Goal: Transaction & Acquisition: Purchase product/service

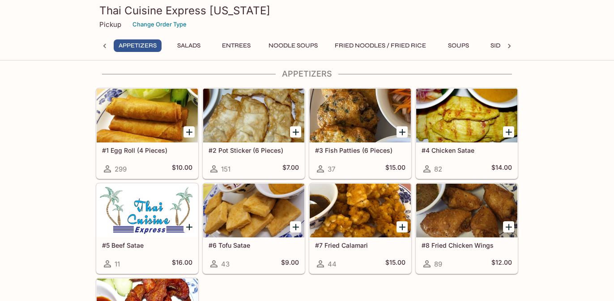
scroll to position [9, 0]
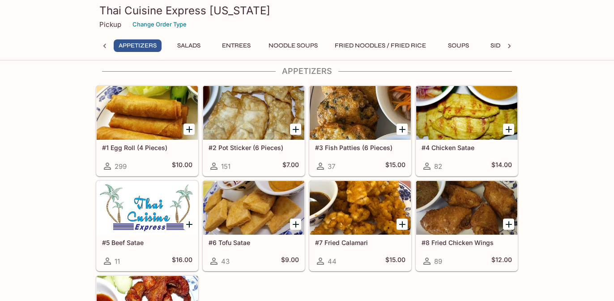
click at [460, 48] on button "Soups" at bounding box center [458, 45] width 40 height 13
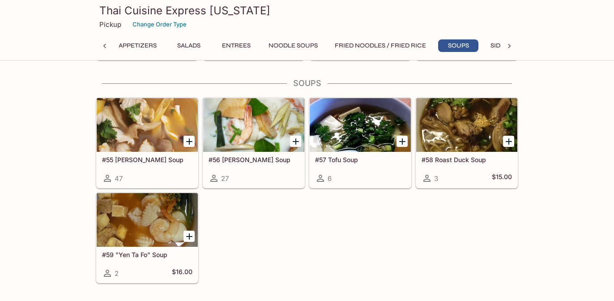
scroll to position [1493, 0]
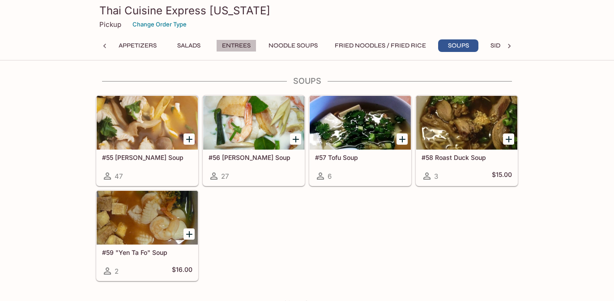
click at [246, 49] on button "Entrees" at bounding box center [236, 45] width 40 height 13
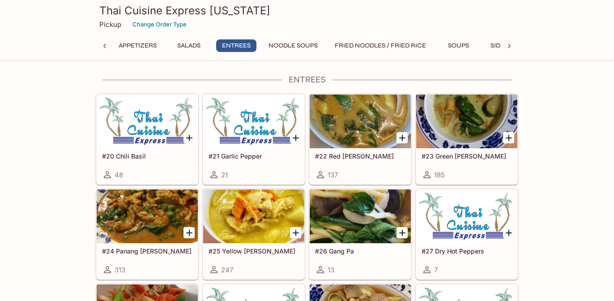
scroll to position [540, 0]
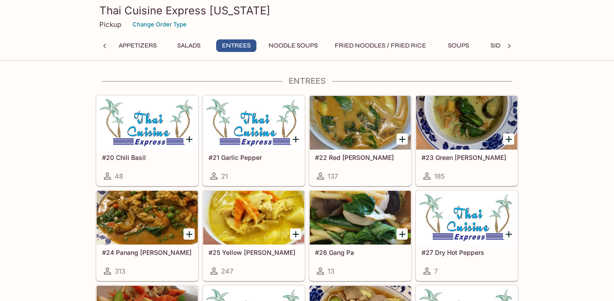
click at [462, 127] on div at bounding box center [466, 123] width 101 height 54
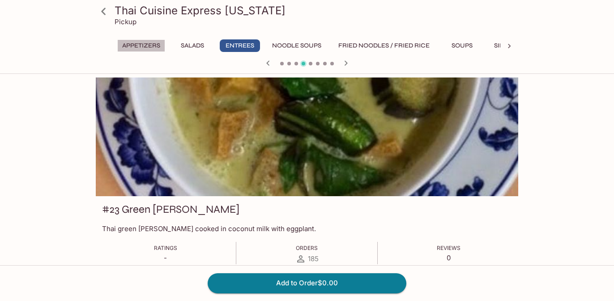
click at [133, 44] on button "Appetizers" at bounding box center [141, 45] width 48 height 13
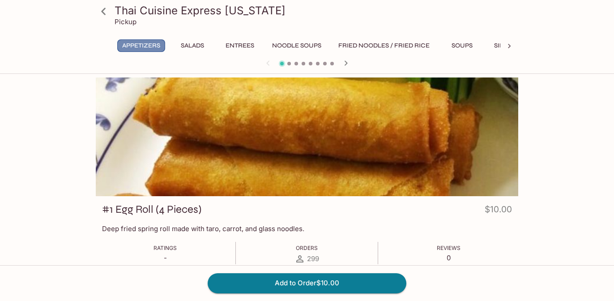
click at [142, 44] on button "Appetizers" at bounding box center [141, 45] width 48 height 13
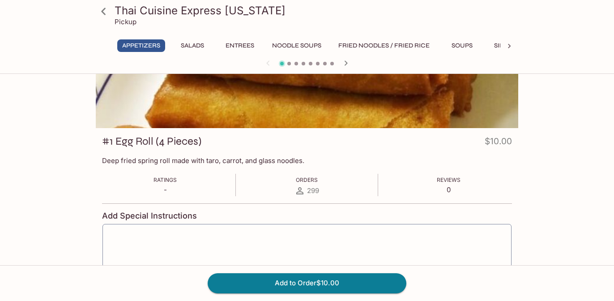
scroll to position [124, 0]
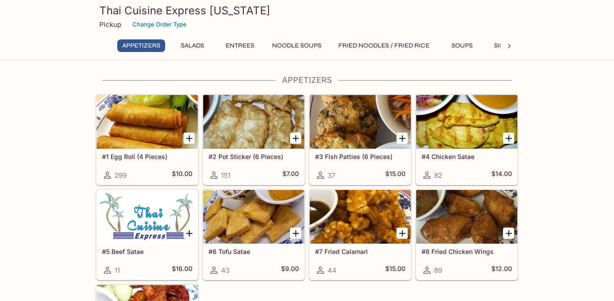
click at [461, 220] on div at bounding box center [466, 217] width 101 height 54
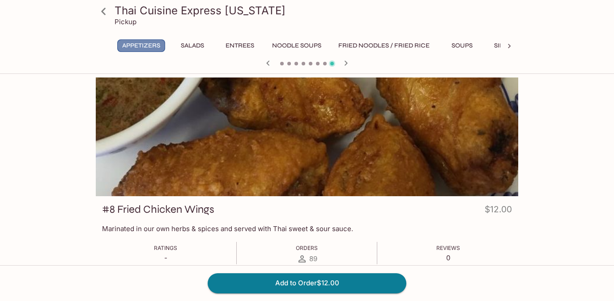
click at [132, 50] on button "Appetizers" at bounding box center [141, 45] width 48 height 13
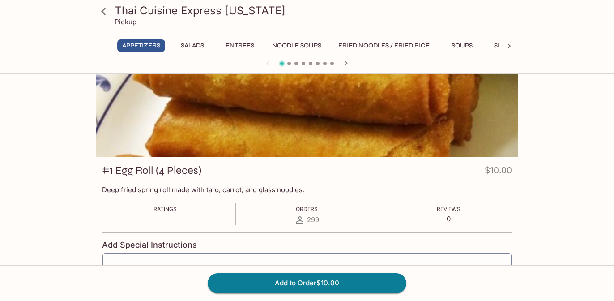
scroll to position [124, 0]
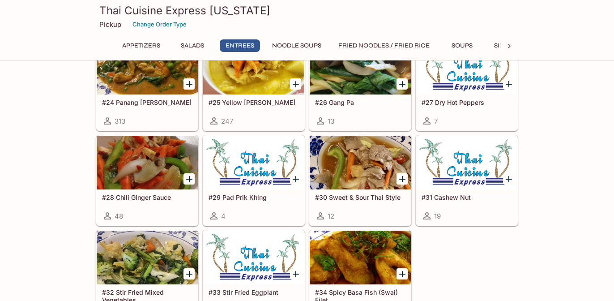
scroll to position [710, 0]
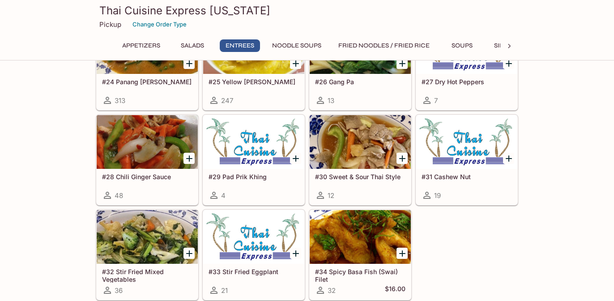
click at [254, 134] on div at bounding box center [253, 142] width 101 height 54
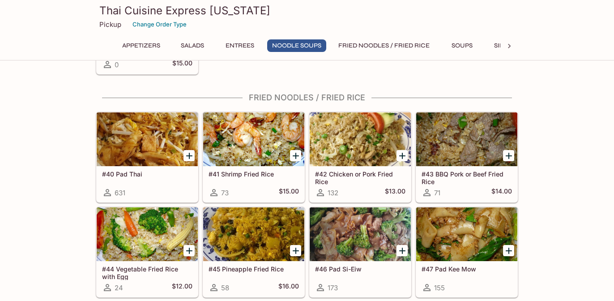
scroll to position [1164, 0]
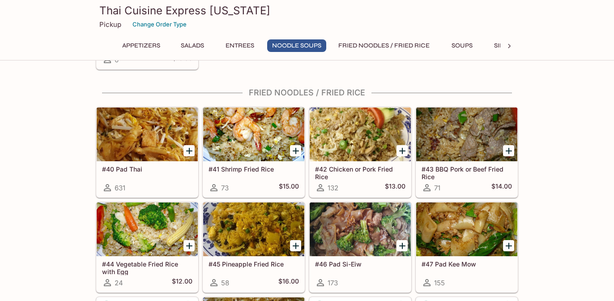
click at [149, 137] on div at bounding box center [147, 134] width 101 height 54
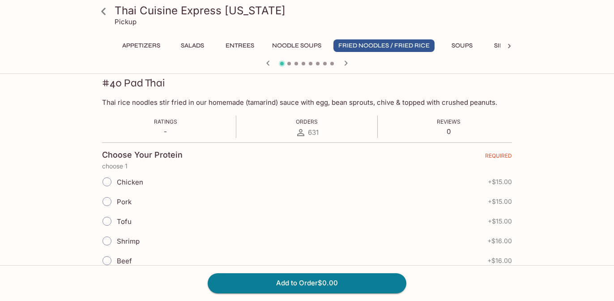
scroll to position [192, 0]
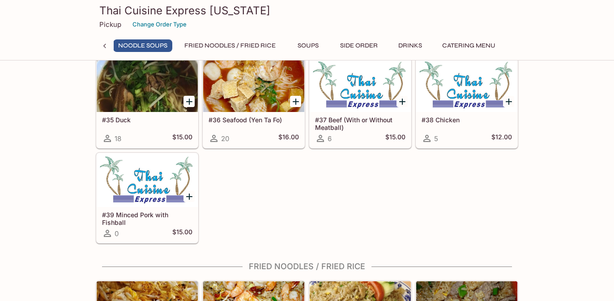
scroll to position [0, 154]
